Goal: Register for event/course

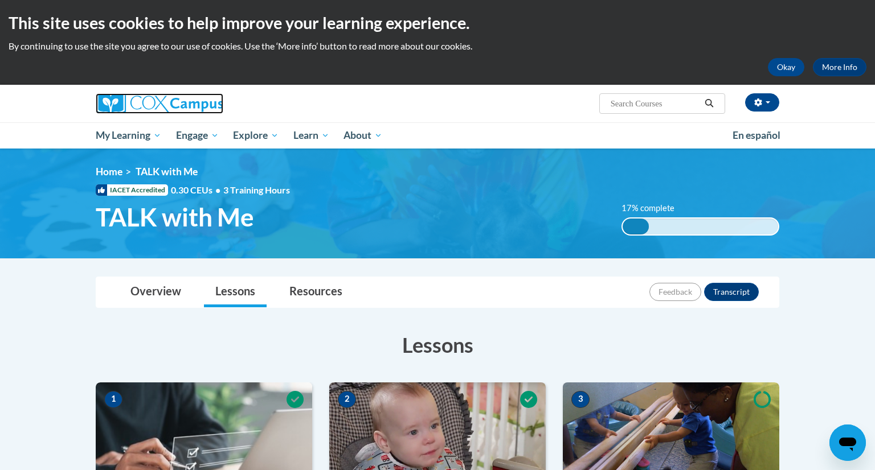
click at [149, 107] on img at bounding box center [160, 103] width 128 height 20
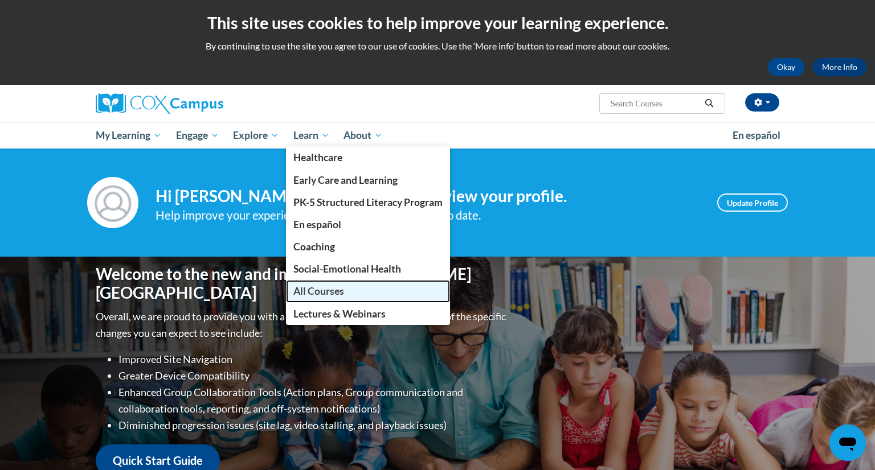
click at [342, 295] on span "All Courses" at bounding box center [318, 291] width 51 height 12
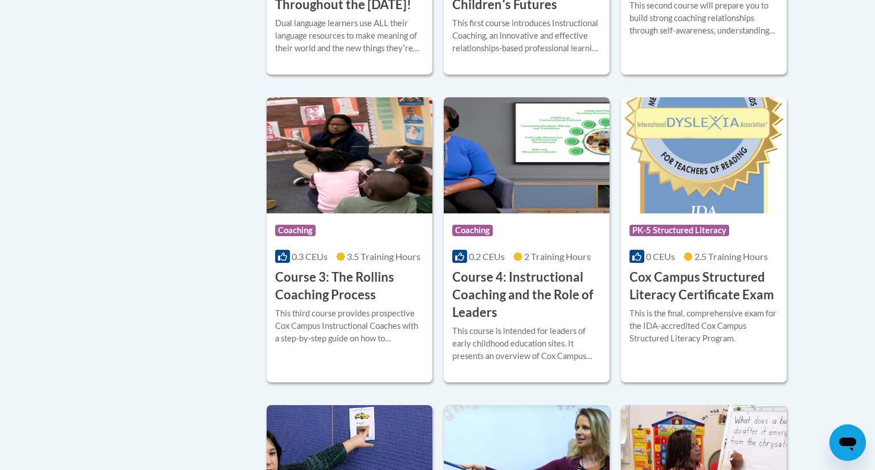
scroll to position [854, 0]
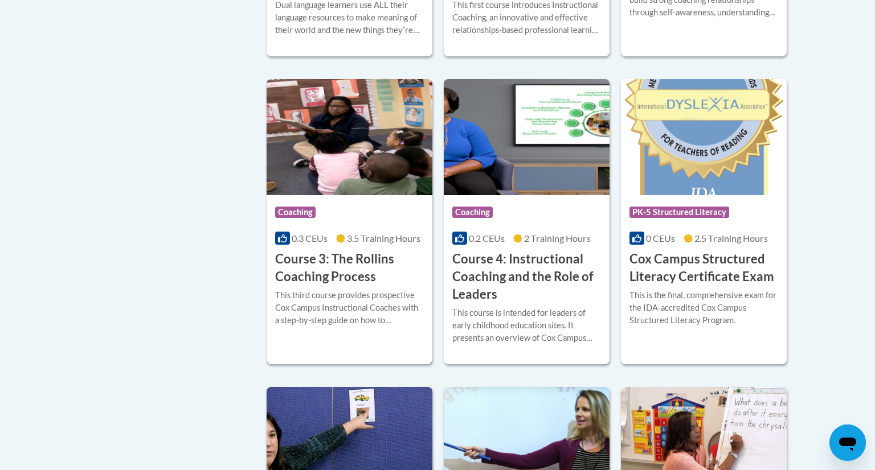
click at [377, 286] on h3 "Course 3: The Rollins Coaching Process" at bounding box center [349, 268] width 149 height 35
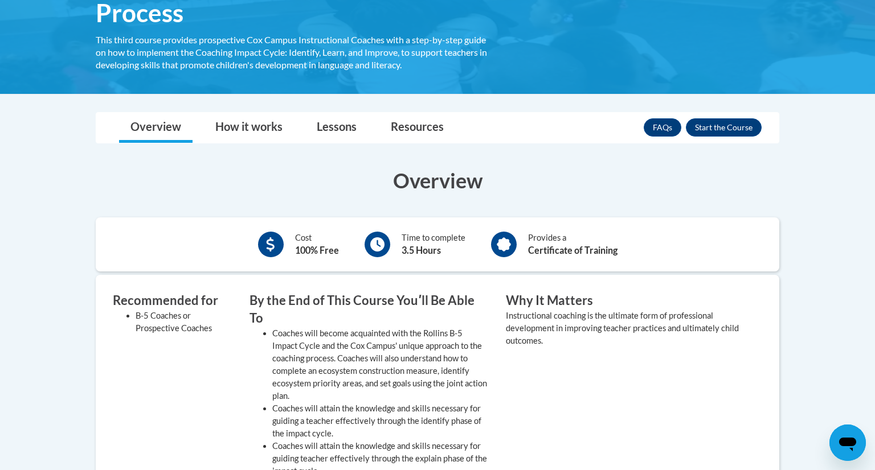
scroll to position [210, 0]
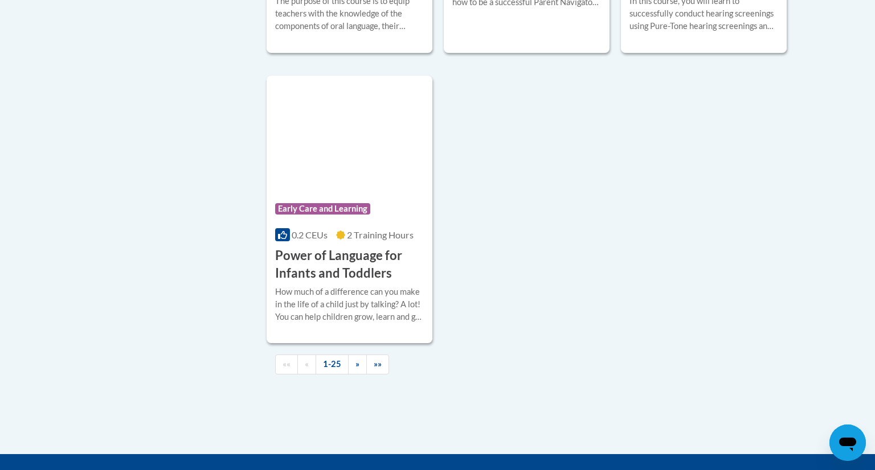
scroll to position [2656, 0]
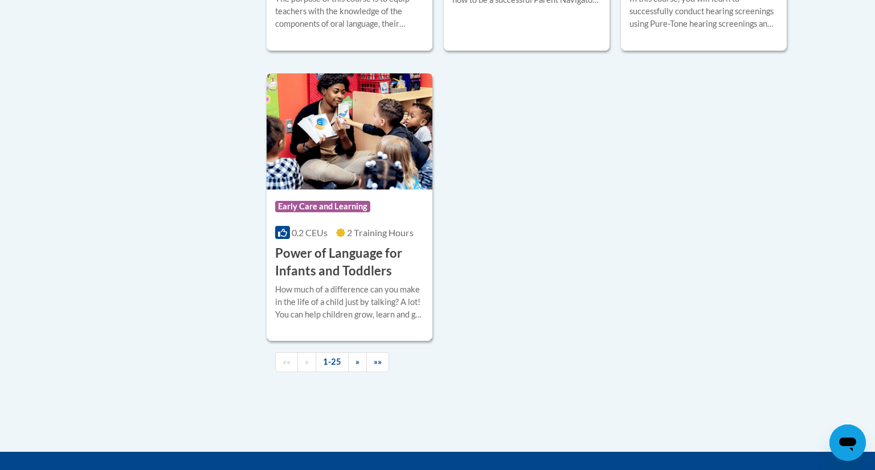
click at [349, 280] on h3 "Power of Language for Infants and Toddlers" at bounding box center [349, 262] width 149 height 35
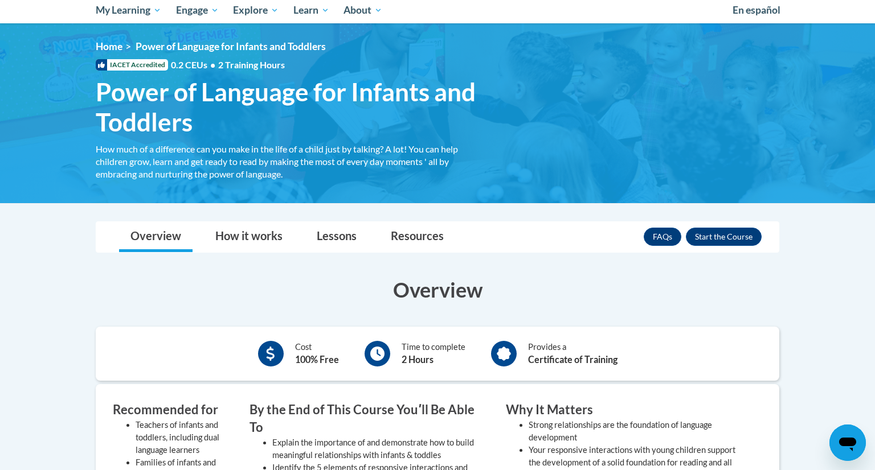
scroll to position [35, 0]
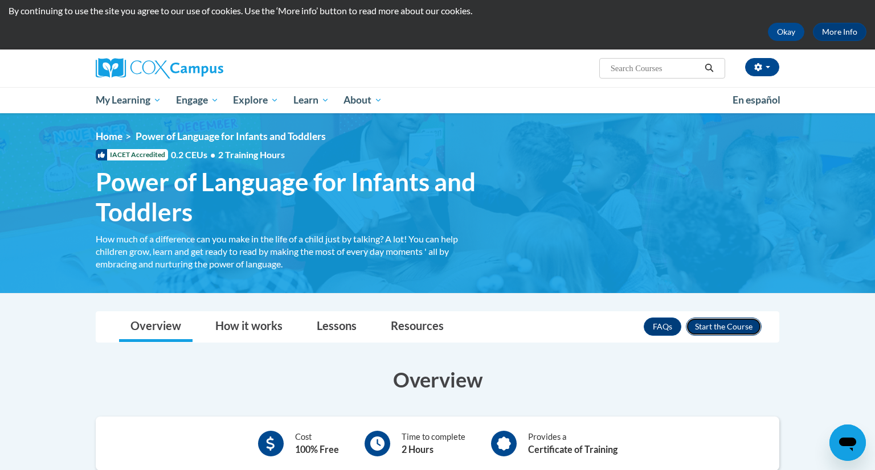
click at [741, 330] on button "Enroll" at bounding box center [723, 327] width 76 height 18
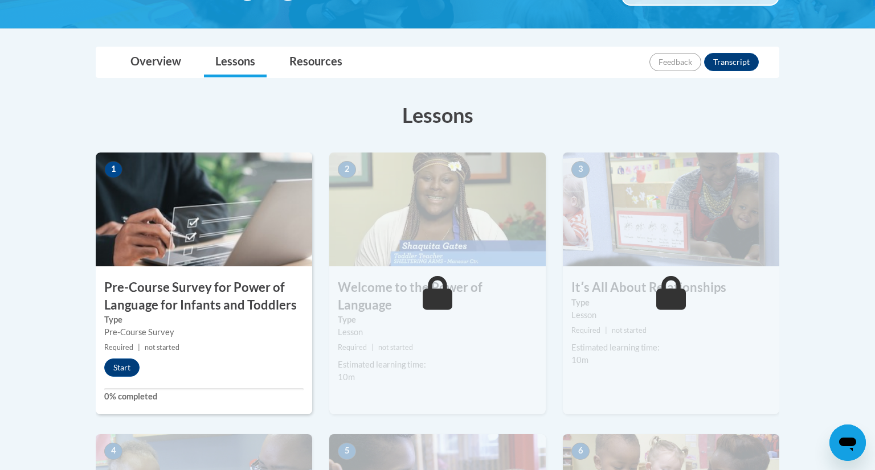
scroll to position [232, 0]
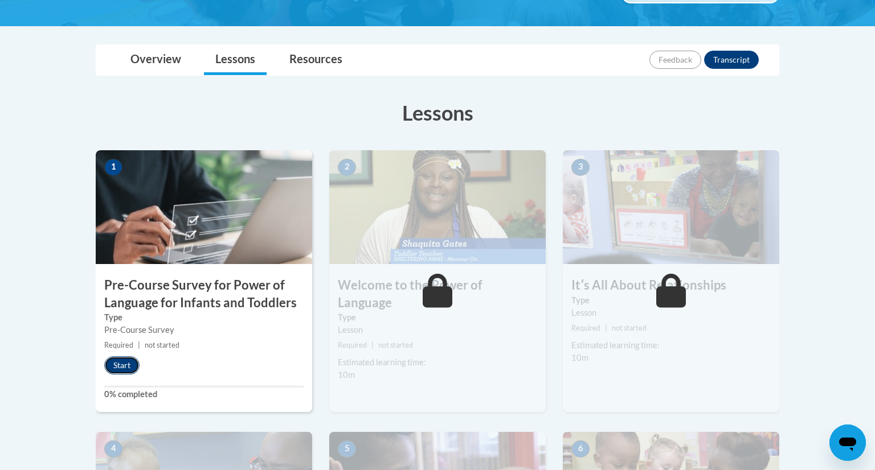
click at [116, 368] on button "Start" at bounding box center [121, 365] width 35 height 18
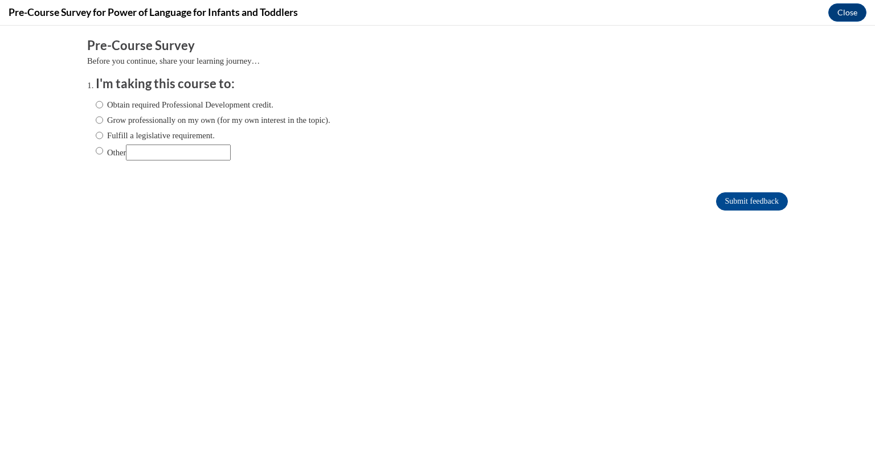
scroll to position [0, 0]
click at [96, 150] on input "Other" at bounding box center [99, 151] width 7 height 13
radio input "true"
click at [732, 199] on input "Submit feedback" at bounding box center [752, 201] width 72 height 18
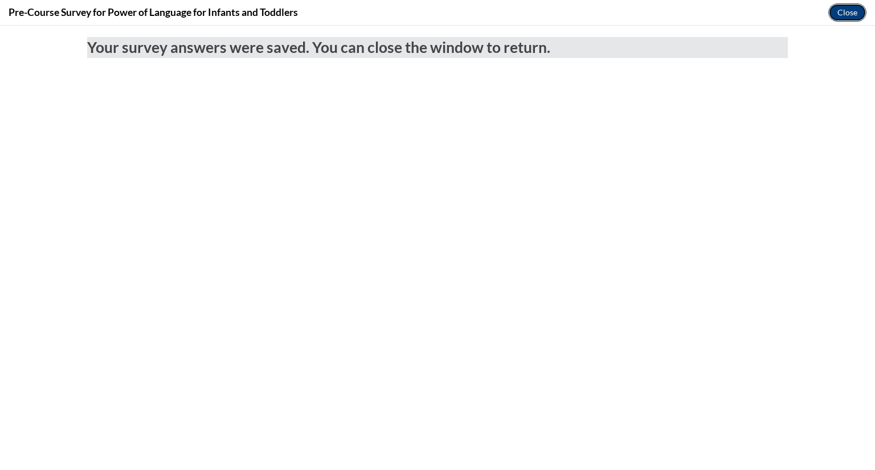
click at [853, 8] on button "Close" at bounding box center [847, 12] width 38 height 18
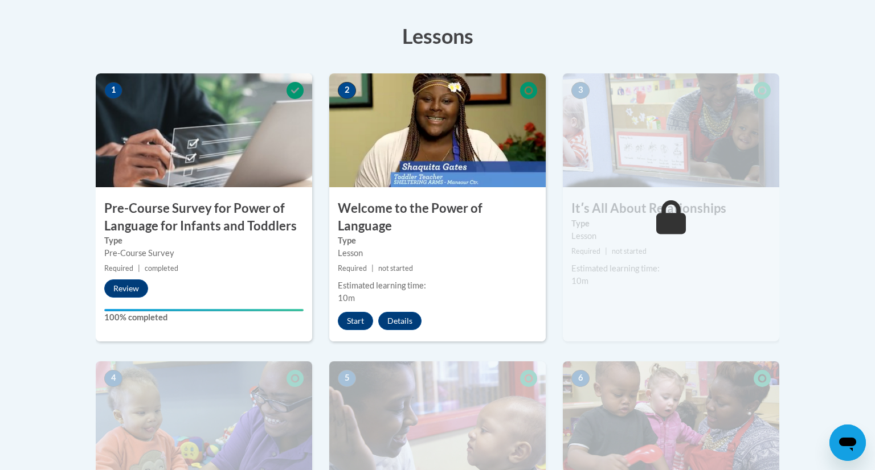
scroll to position [330, 0]
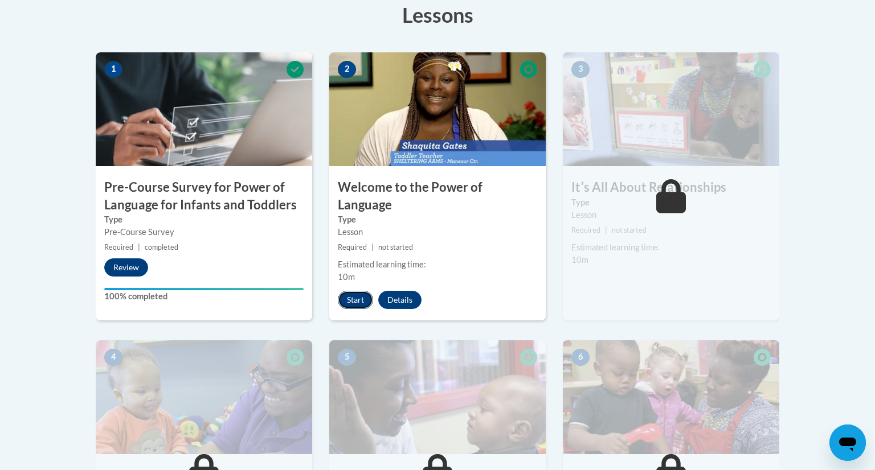
click at [350, 291] on button "Start" at bounding box center [355, 300] width 35 height 18
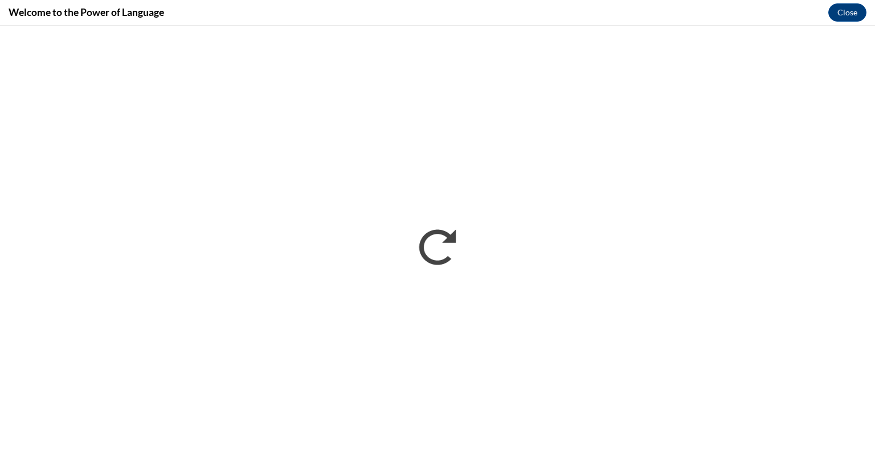
scroll to position [0, 0]
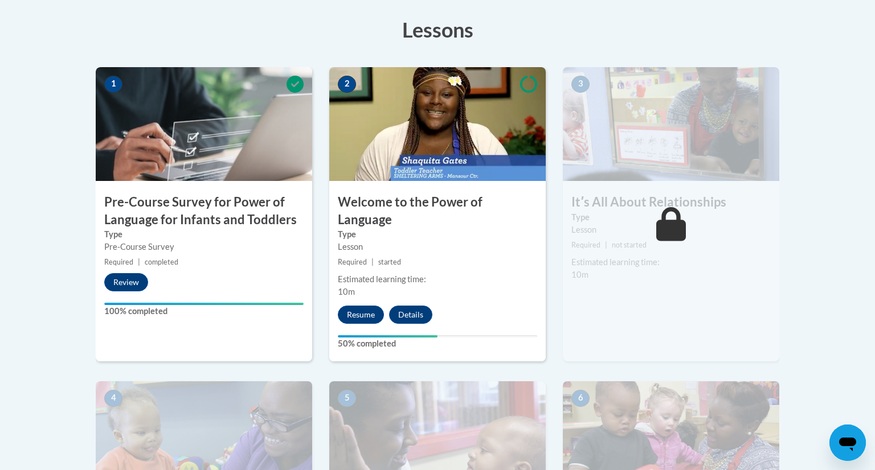
scroll to position [319, 0]
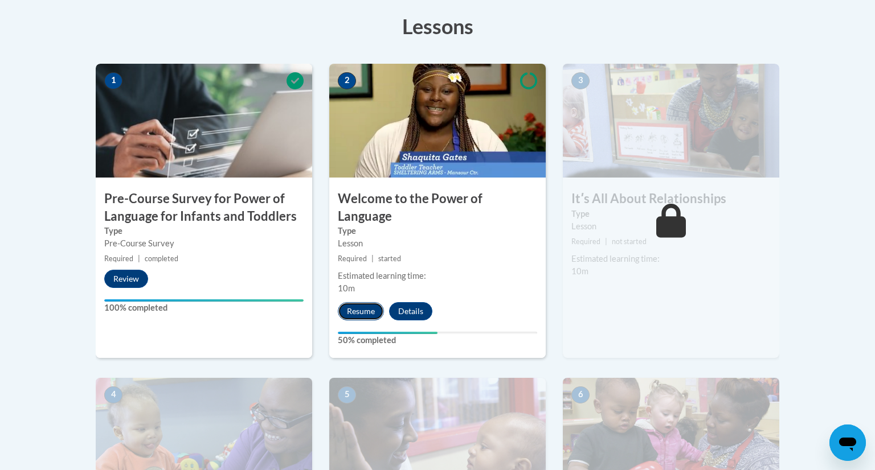
click at [354, 302] on button "Resume" at bounding box center [361, 311] width 46 height 18
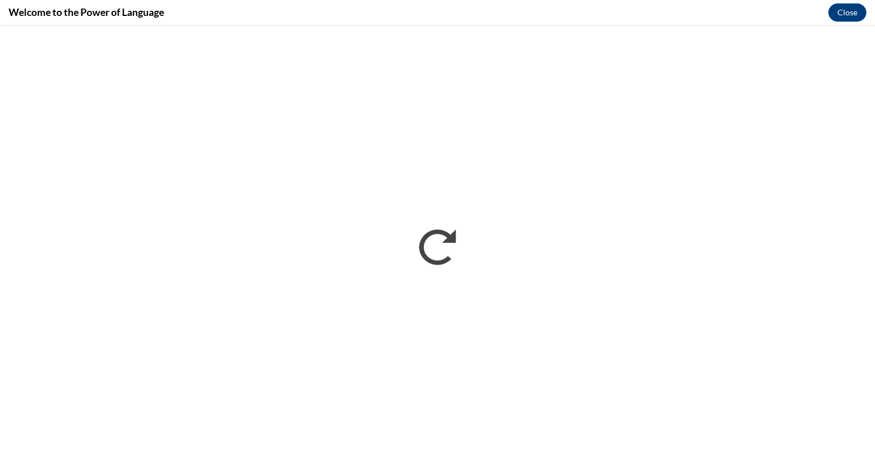
scroll to position [0, 0]
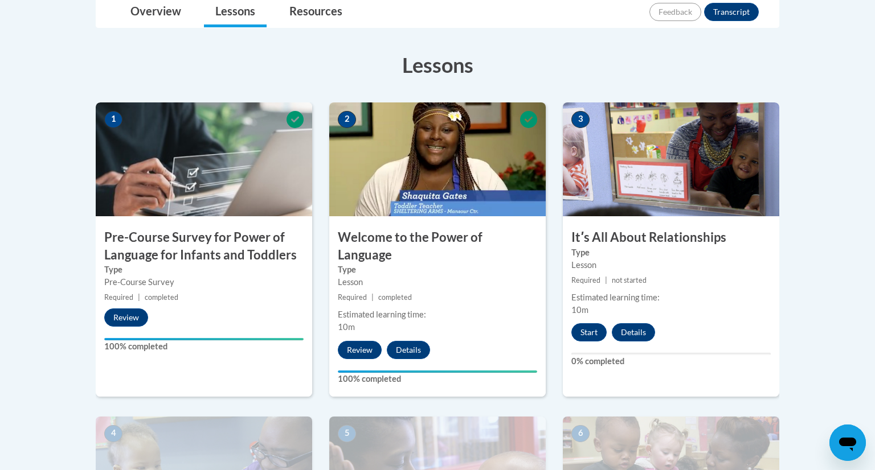
scroll to position [282, 0]
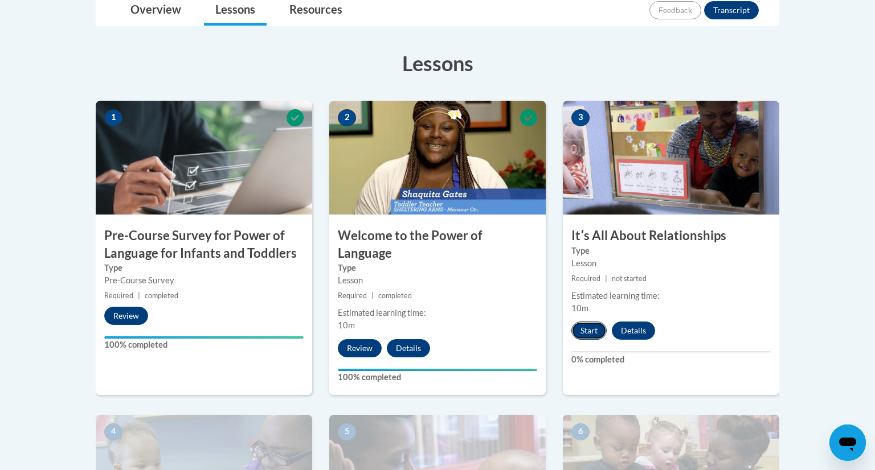
click at [586, 328] on button "Start" at bounding box center [588, 331] width 35 height 18
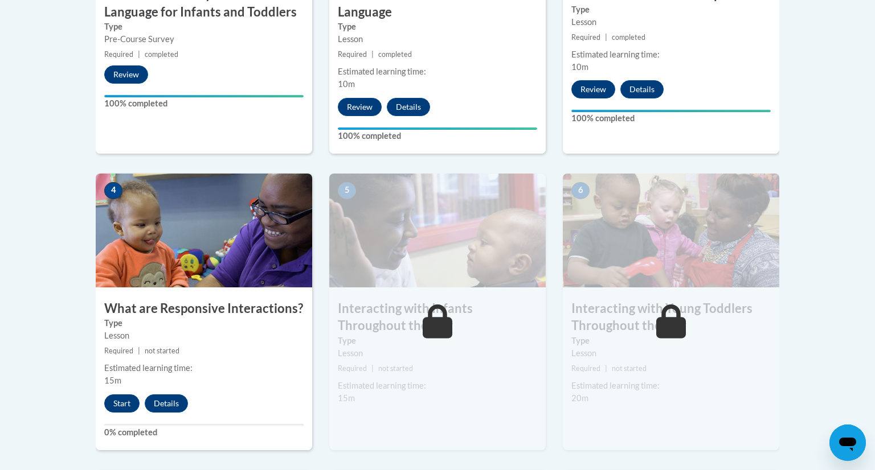
scroll to position [524, 0]
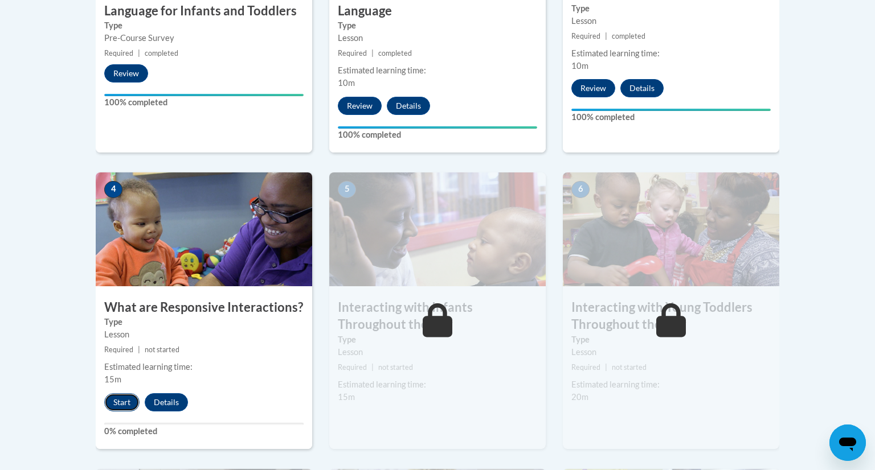
click at [121, 393] on button "Start" at bounding box center [121, 402] width 35 height 18
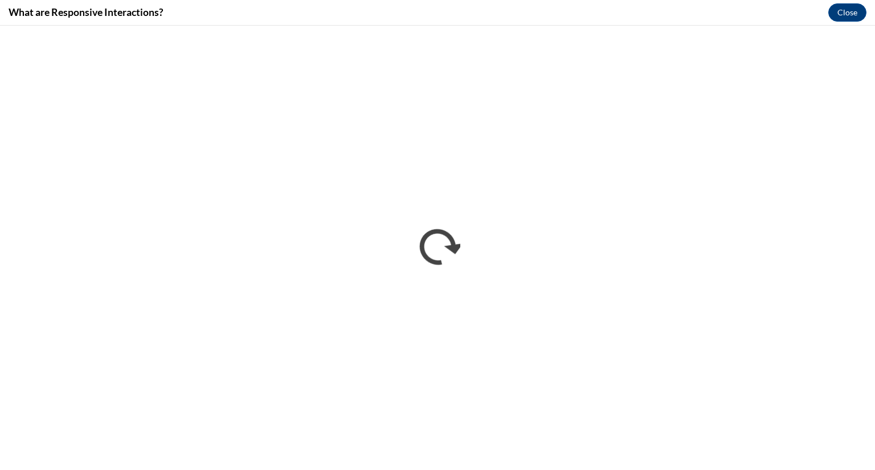
scroll to position [0, 0]
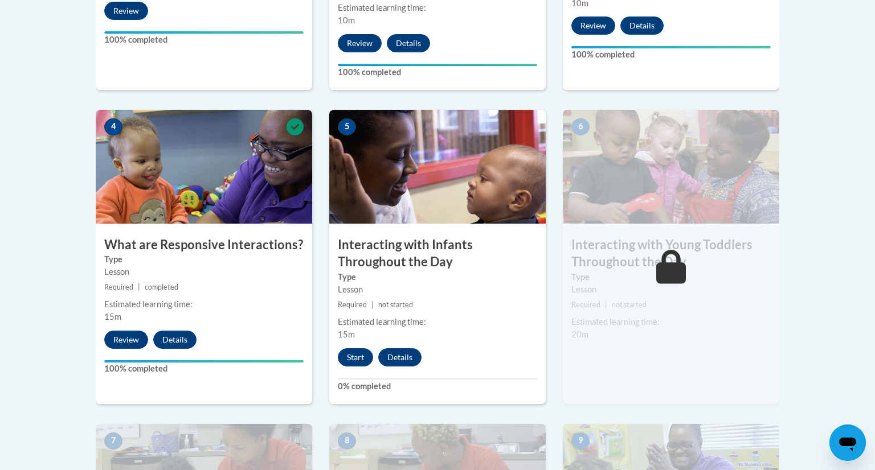
scroll to position [588, 0]
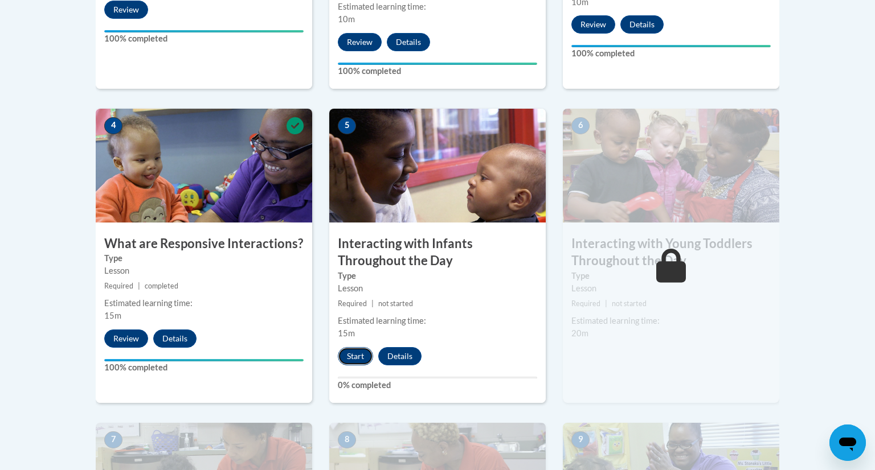
click at [354, 347] on button "Start" at bounding box center [355, 356] width 35 height 18
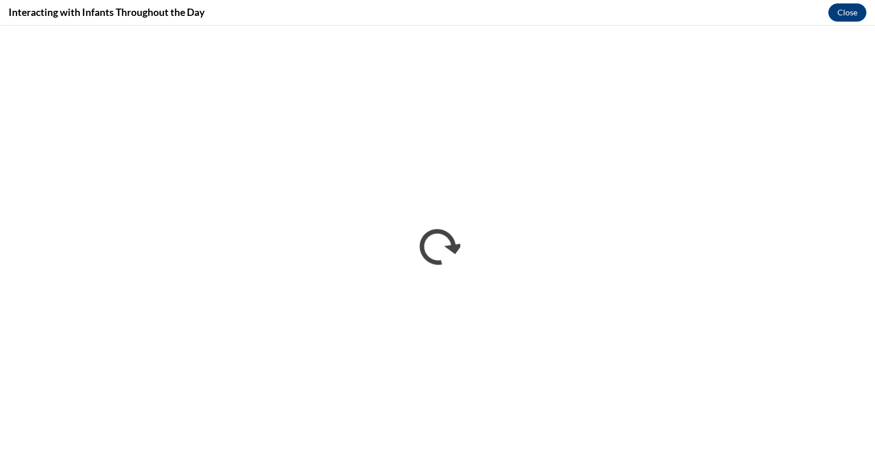
scroll to position [0, 0]
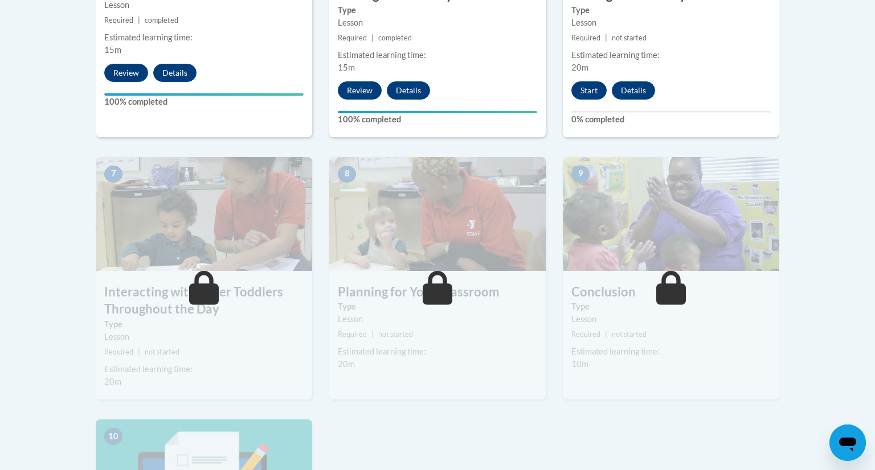
scroll to position [855, 0]
